Goal: Information Seeking & Learning: Learn about a topic

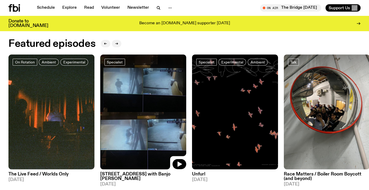
scroll to position [229, 0]
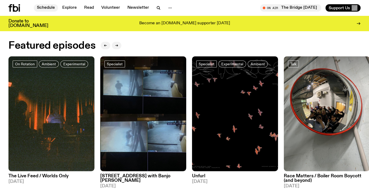
click at [45, 10] on link "Schedule" at bounding box center [46, 7] width 24 height 7
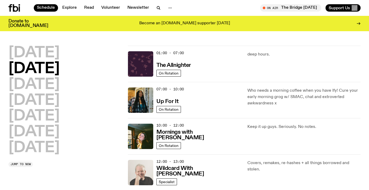
scroll to position [10, 0]
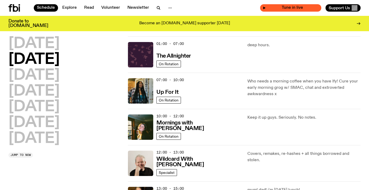
click at [278, 9] on span "Tune in live" at bounding box center [292, 8] width 53 height 4
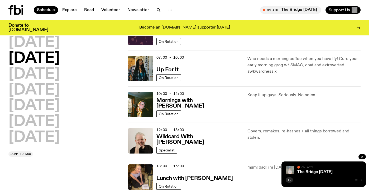
scroll to position [0, 0]
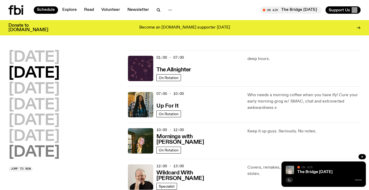
click at [53, 149] on h2 "[DATE]" at bounding box center [33, 152] width 51 height 15
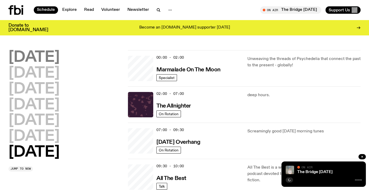
scroll to position [0, 0]
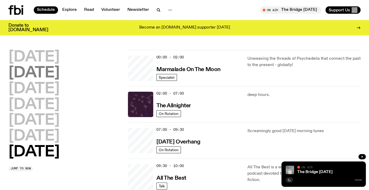
click at [54, 57] on h2 "[DATE]" at bounding box center [33, 57] width 51 height 15
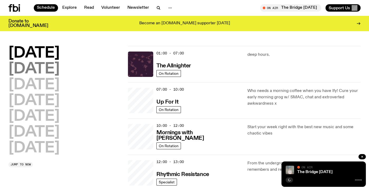
scroll to position [15, 0]
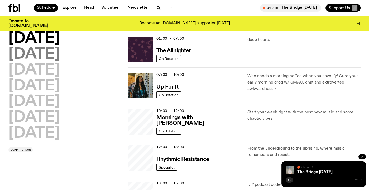
click at [52, 48] on h2 "[DATE]" at bounding box center [33, 54] width 51 height 15
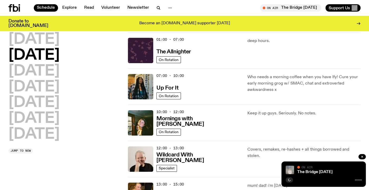
click at [52, 47] on h2 "[DATE]" at bounding box center [33, 39] width 51 height 15
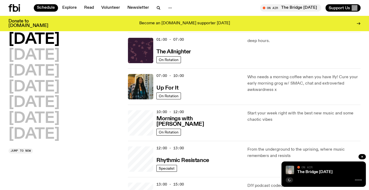
scroll to position [15, 0]
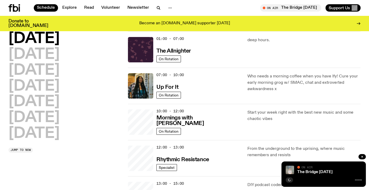
click at [52, 43] on h2 "[DATE]" at bounding box center [33, 38] width 51 height 15
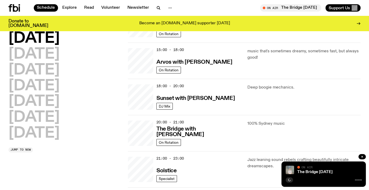
scroll to position [192, 0]
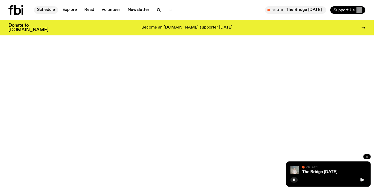
click at [43, 10] on link "Schedule" at bounding box center [46, 9] width 24 height 7
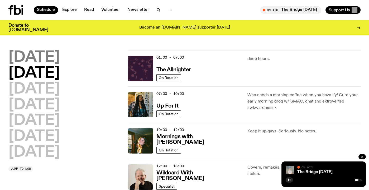
click at [46, 65] on h2 "[DATE]" at bounding box center [33, 57] width 51 height 15
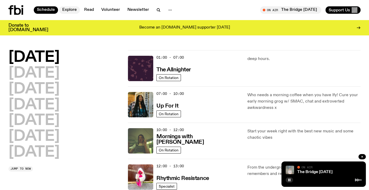
click at [67, 9] on link "Explore" at bounding box center [69, 9] width 21 height 7
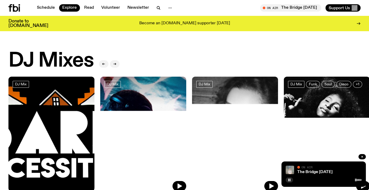
scroll to position [71, 0]
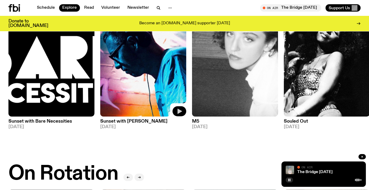
click at [175, 114] on button "button" at bounding box center [180, 111] width 14 height 10
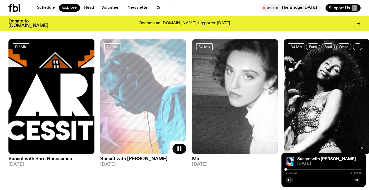
scroll to position [30, 0]
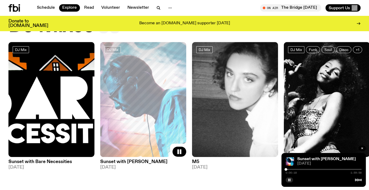
click at [253, 24] on div "Become an [DOMAIN_NAME] supporter [DATE]" at bounding box center [184, 23] width 276 height 9
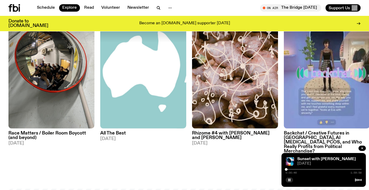
scroll to position [623, 0]
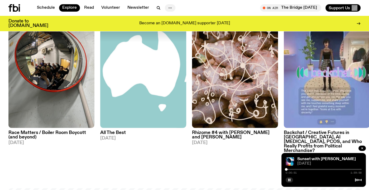
click at [165, 6] on button "button" at bounding box center [170, 7] width 11 height 7
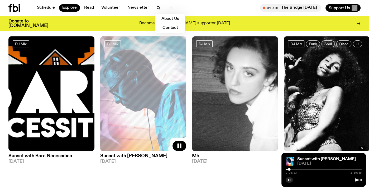
scroll to position [0, 0]
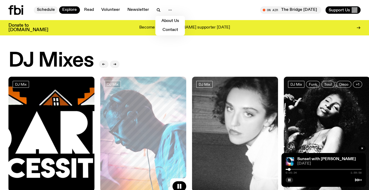
click at [47, 7] on link "Schedule" at bounding box center [46, 9] width 24 height 7
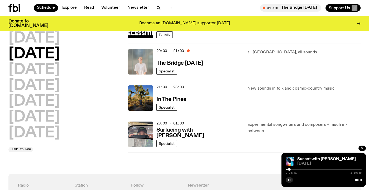
scroll to position [259, 0]
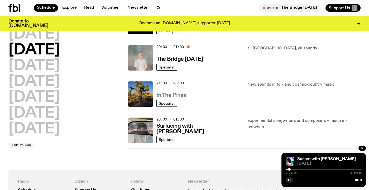
click at [162, 93] on h3 "In The Pines" at bounding box center [172, 96] width 30 height 6
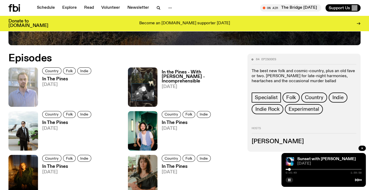
scroll to position [229, 0]
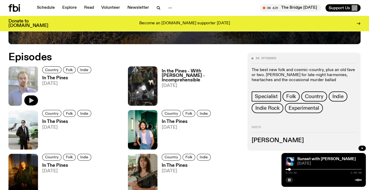
click at [32, 100] on icon "button" at bounding box center [31, 100] width 4 height 5
